Goal: Navigation & Orientation: Find specific page/section

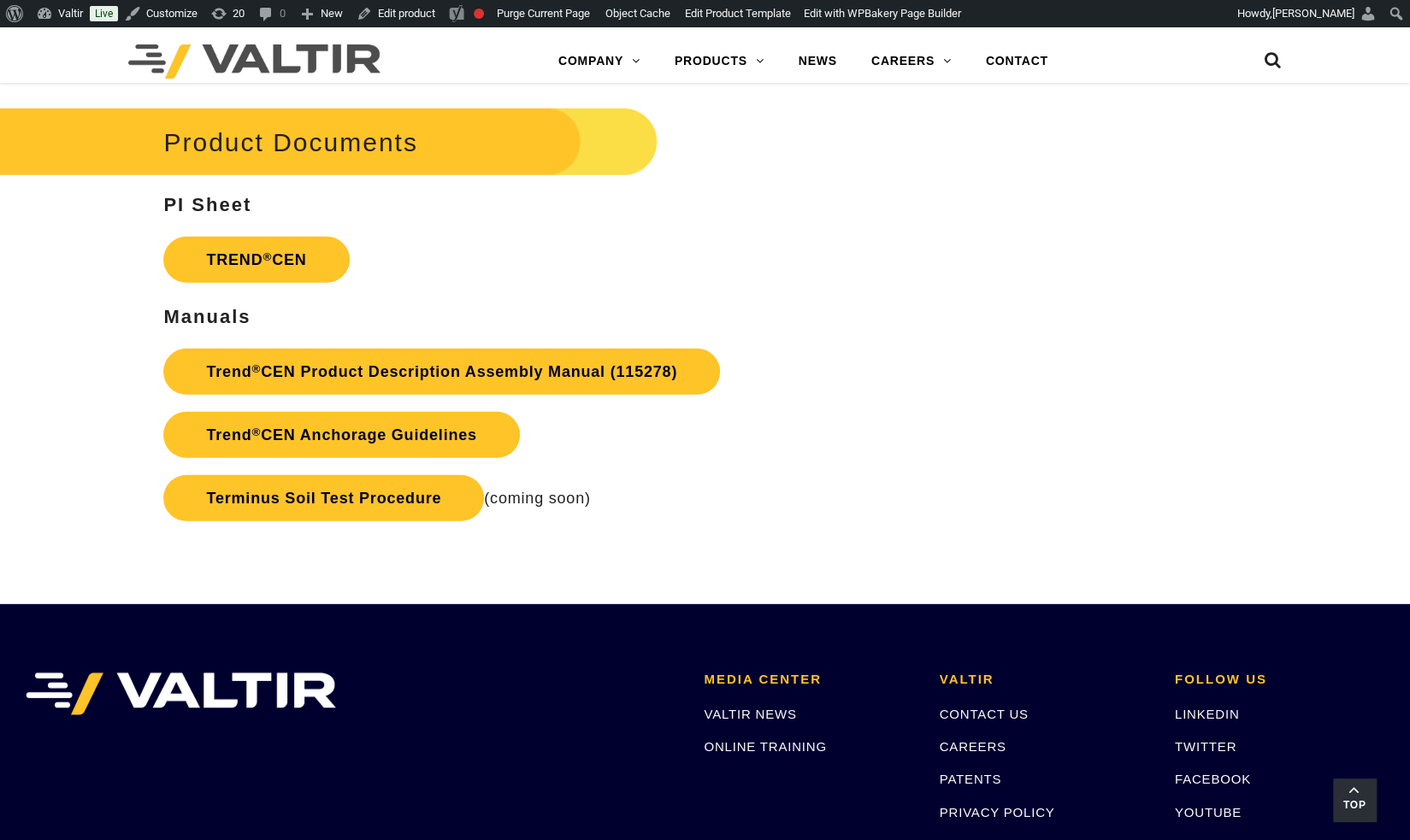
click at [1356, 812] on span "Top" at bounding box center [1354, 805] width 42 height 19
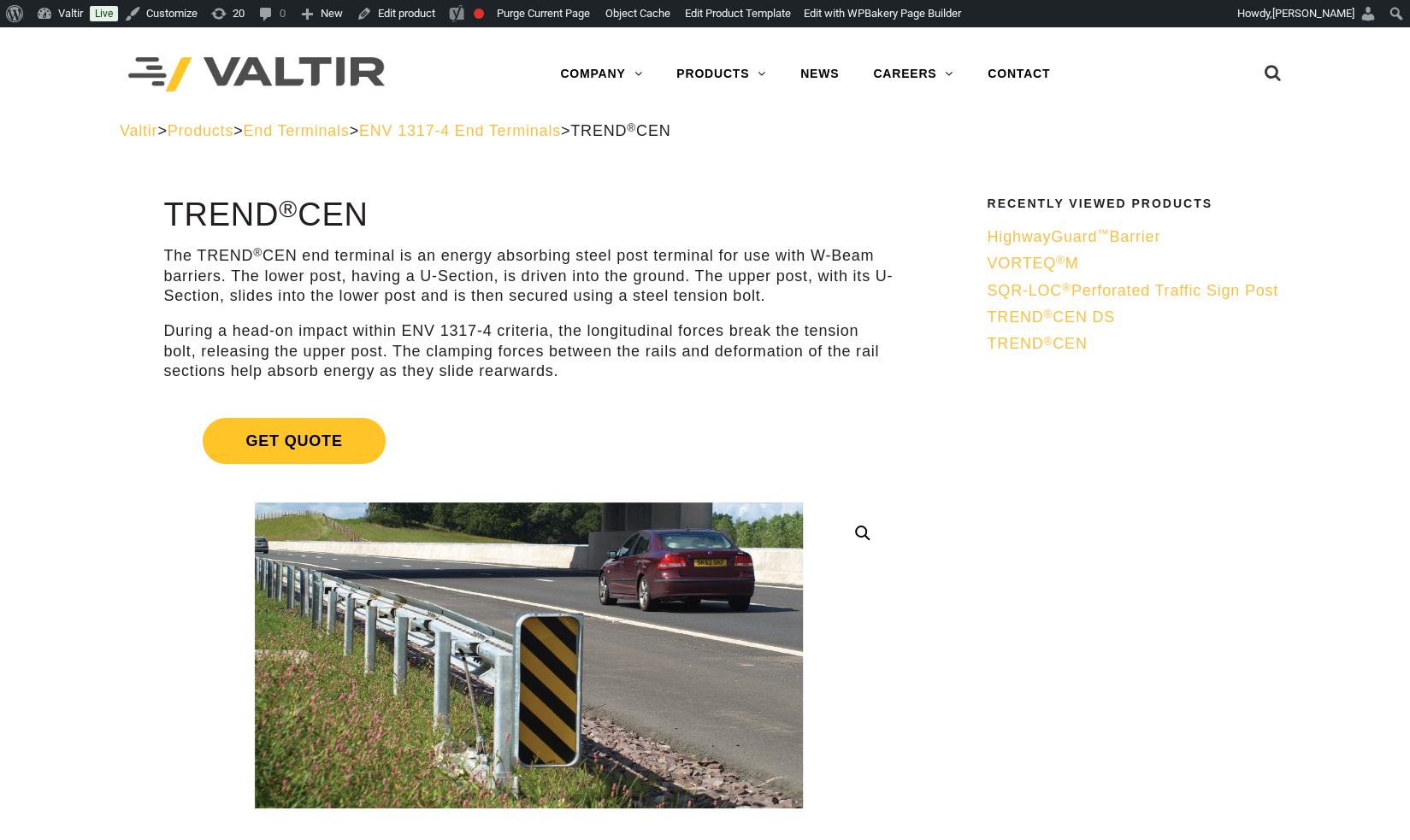
click at [1077, 325] on span "TREND ® CEN DS" at bounding box center [1050, 318] width 128 height 17
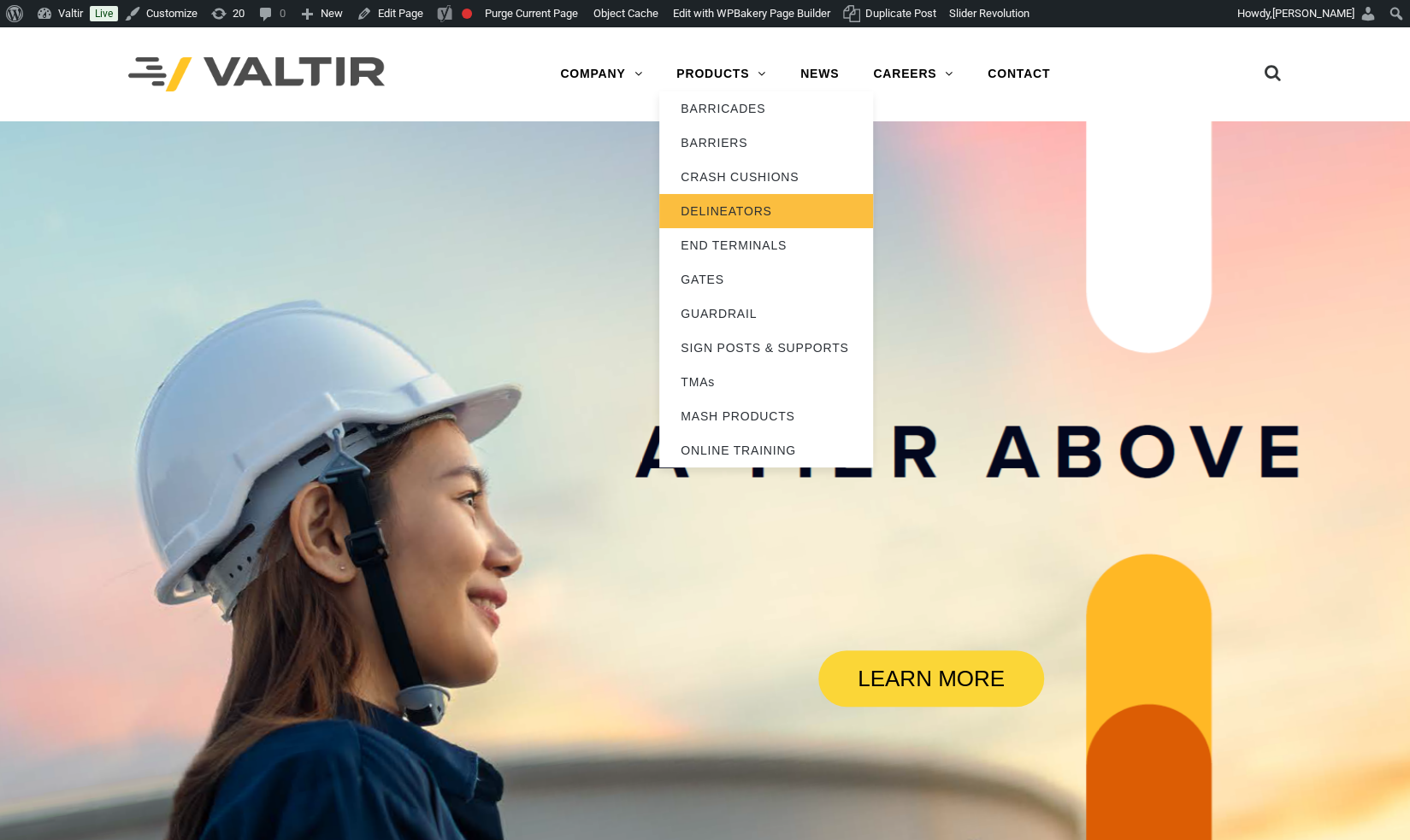
click at [743, 211] on link "DELINEATORS" at bounding box center [765, 210] width 213 height 34
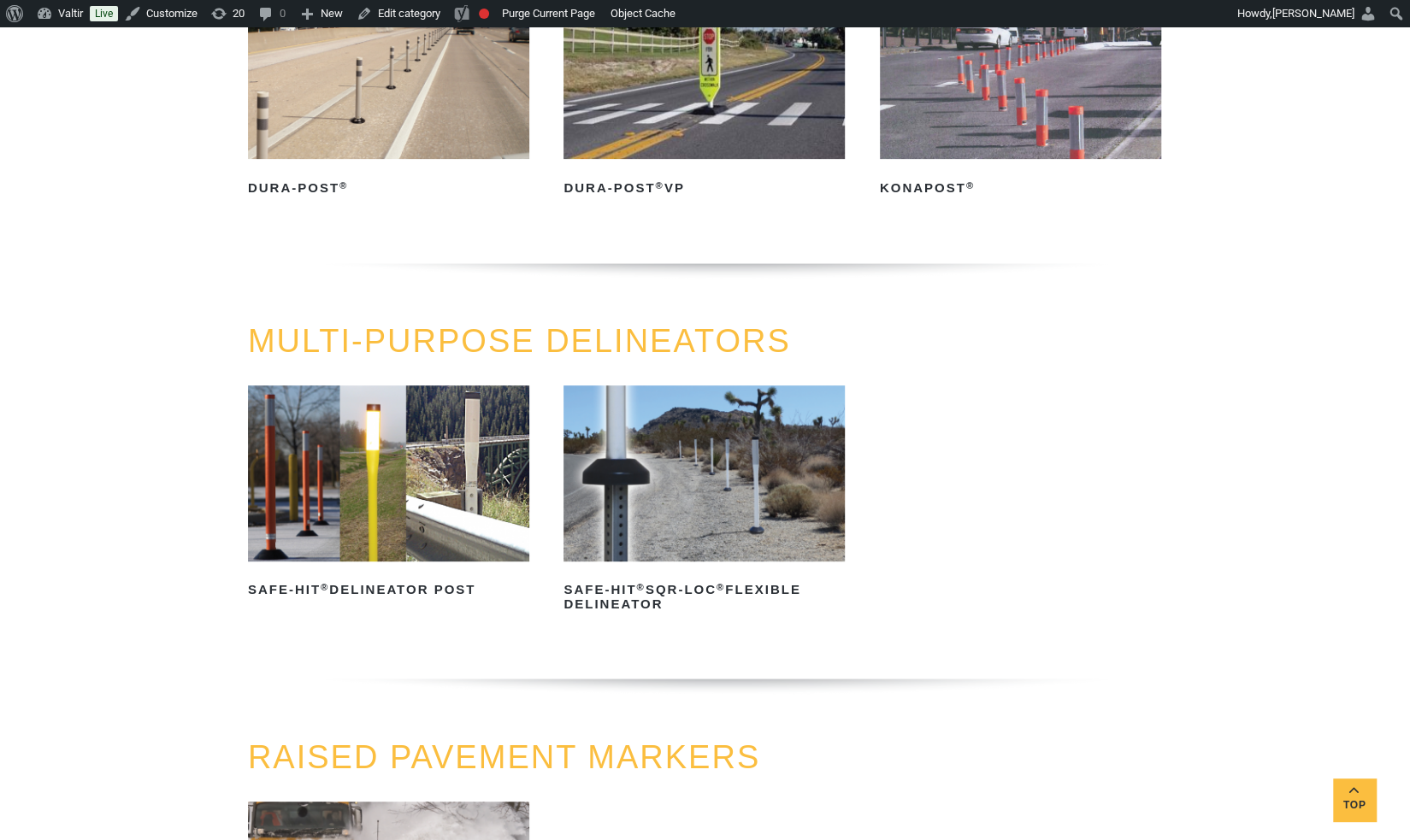
scroll to position [322, 0]
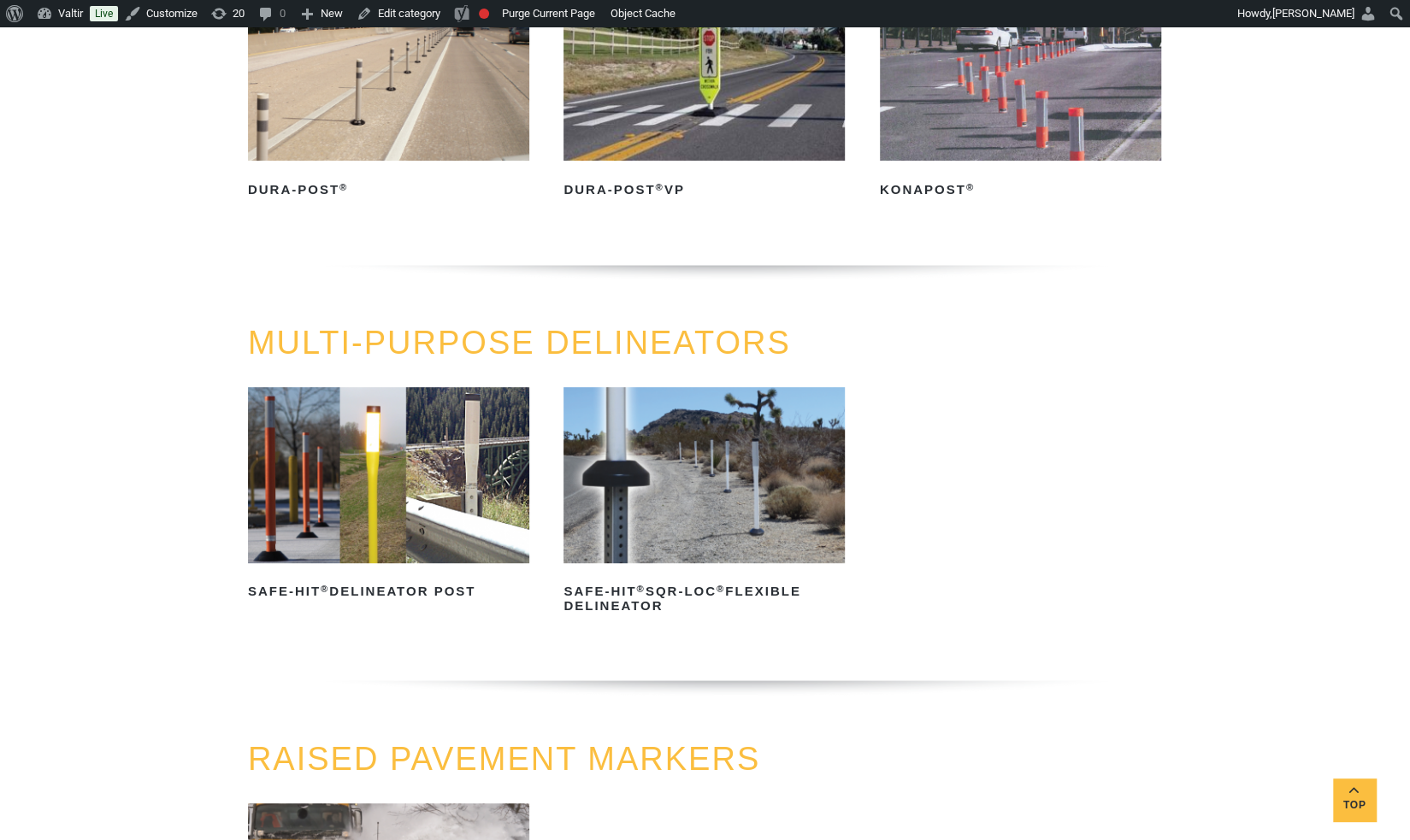
click at [426, 533] on img at bounding box center [388, 475] width 281 height 176
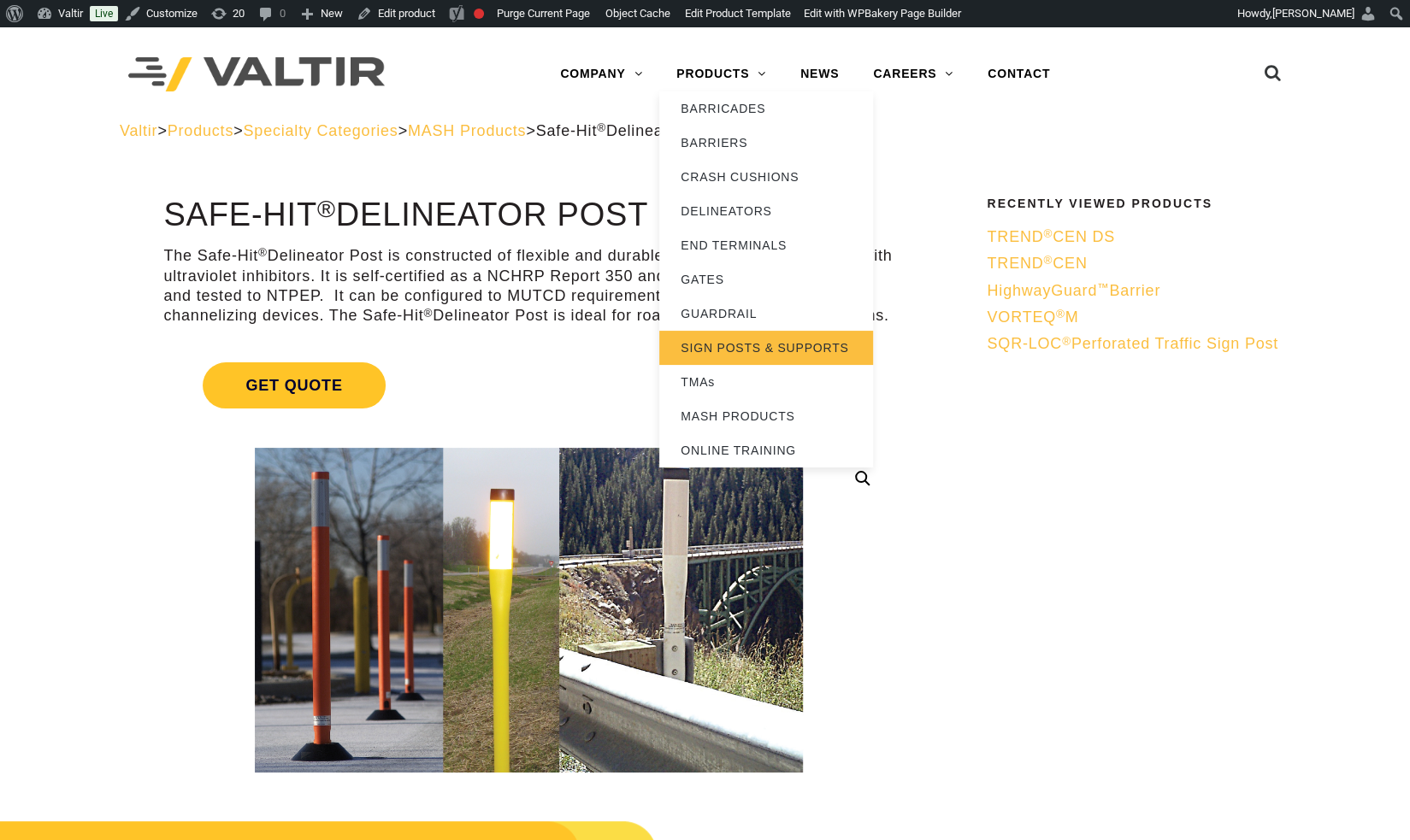
click at [715, 346] on link "SIGN POSTS & SUPPORTS" at bounding box center [765, 348] width 213 height 34
